Goal: Check status: Check status

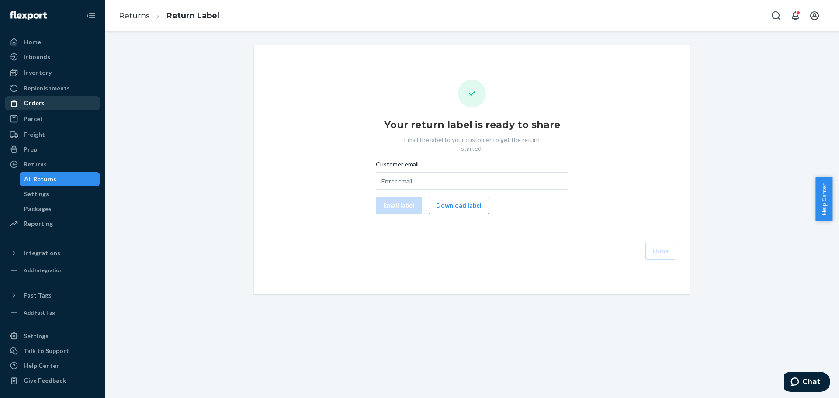
click at [55, 108] on div "Orders" at bounding box center [52, 103] width 93 height 12
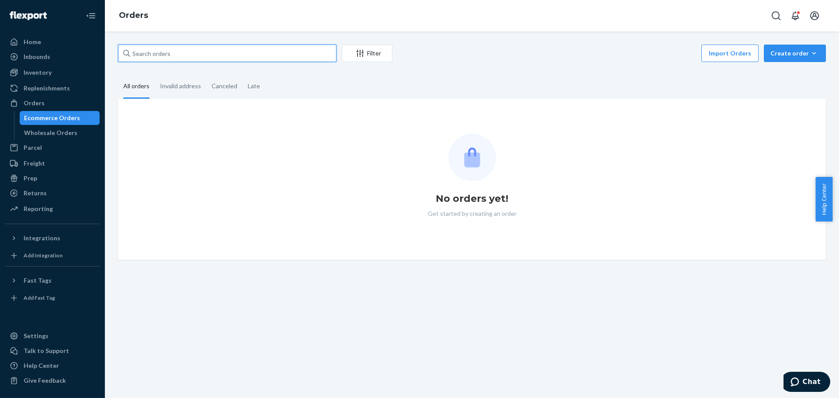
click at [144, 54] on input "text" at bounding box center [227, 53] width 218 height 17
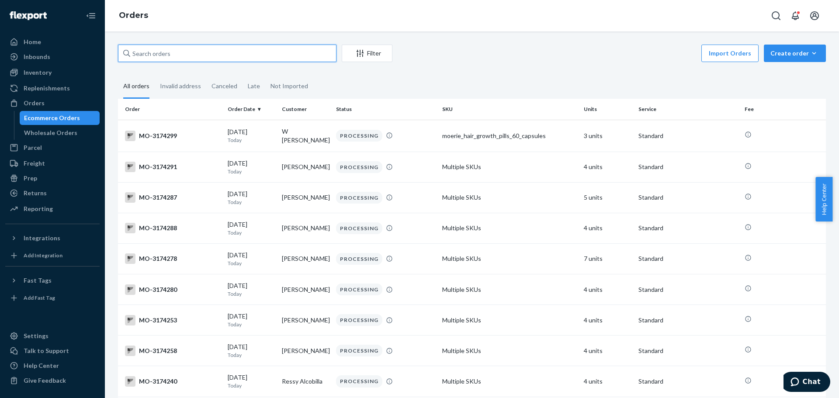
paste input "535597"
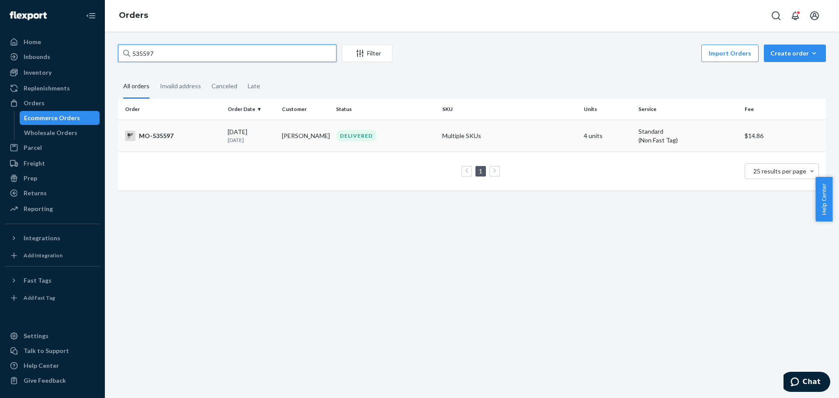
type input "535597"
click at [168, 135] on div "MO-535597" at bounding box center [173, 136] width 96 height 10
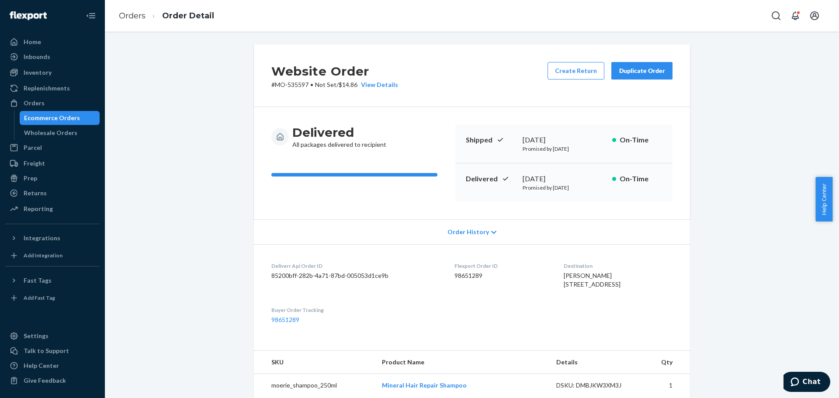
drag, startPoint x: 62, startPoint y: 101, endPoint x: 110, endPoint y: 86, distance: 49.9
click at [62, 101] on div "Orders" at bounding box center [52, 103] width 93 height 12
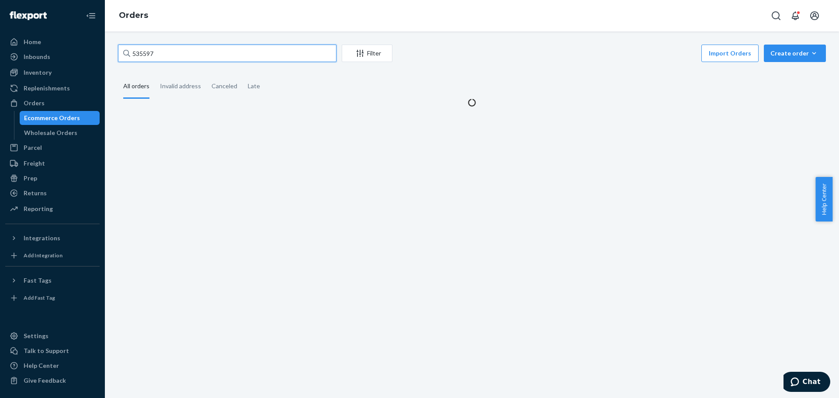
click at [148, 52] on input "535597" at bounding box center [227, 53] width 218 height 17
paste input "3162418"
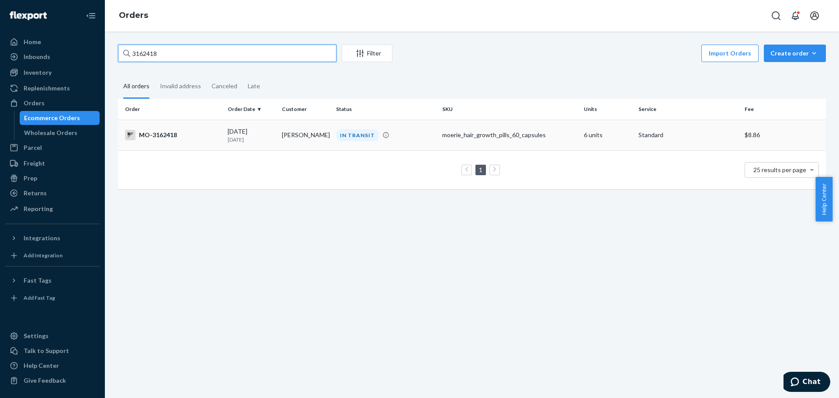
type input "3162418"
click at [226, 144] on td "[DATE] [DATE]" at bounding box center [251, 135] width 54 height 31
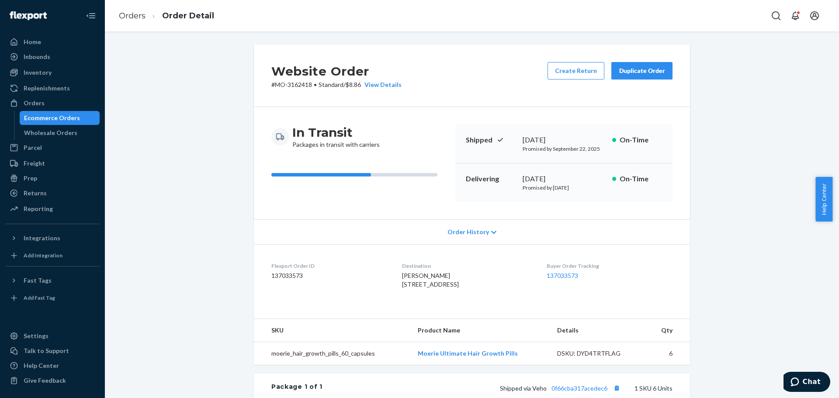
drag, startPoint x: 395, startPoint y: 286, endPoint x: 450, endPoint y: 291, distance: 55.7
click at [450, 291] on dl "Flexport Order ID 137033573 Destination [PERSON_NAME] [STREET_ADDRESS] US Buyer…" at bounding box center [472, 277] width 436 height 66
copy span "[STREET_ADDRESS]"
